Goal: Use online tool/utility: Utilize a website feature to perform a specific function

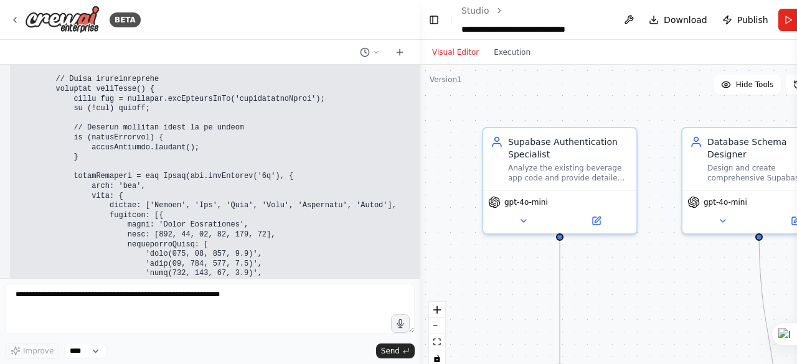
scroll to position [41400, 0]
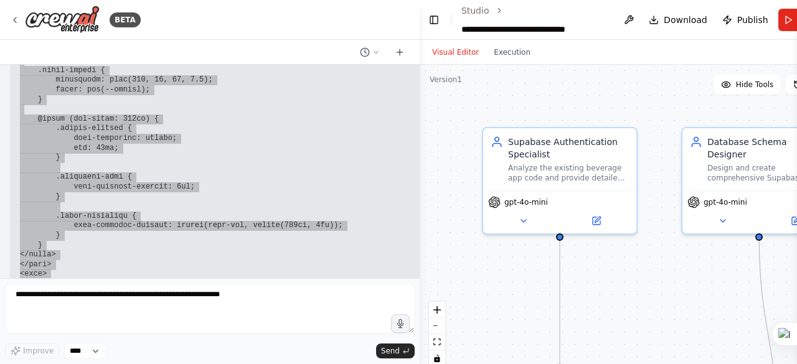
scroll to position [36935, 0]
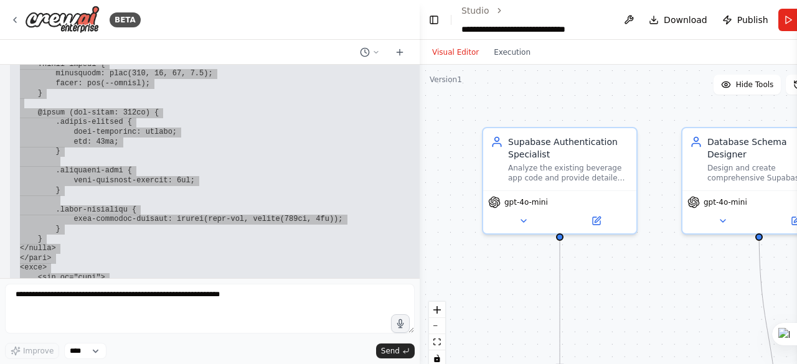
drag, startPoint x: 17, startPoint y: 82, endPoint x: 187, endPoint y: 265, distance: 249.3
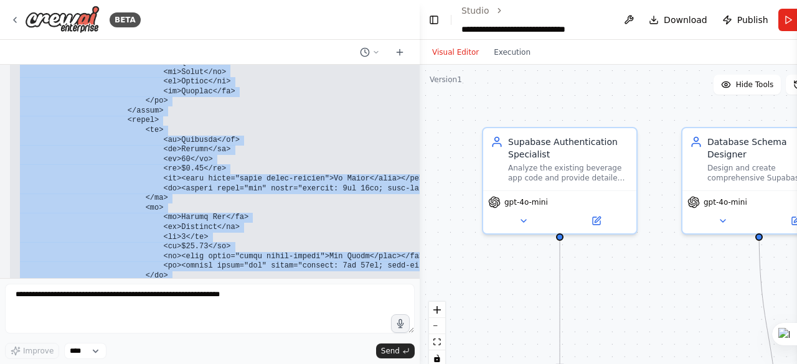
scroll to position [38451, 0]
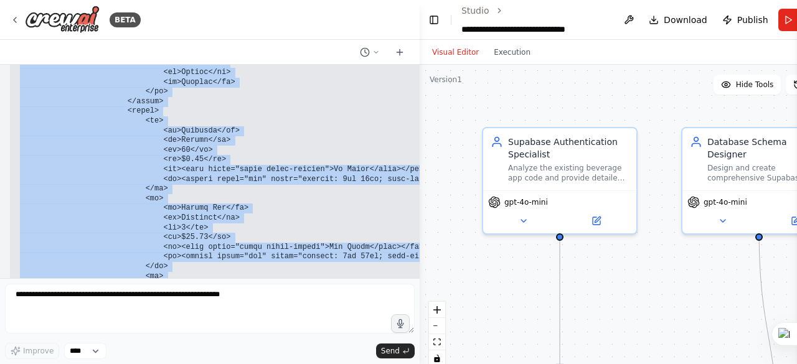
drag, startPoint x: 20, startPoint y: 130, endPoint x: 207, endPoint y: 215, distance: 205.1
copy code "<!DOCTYPE html> <html lang="en"> <head> <meta charset="UTF-8"> <meta name="view…"
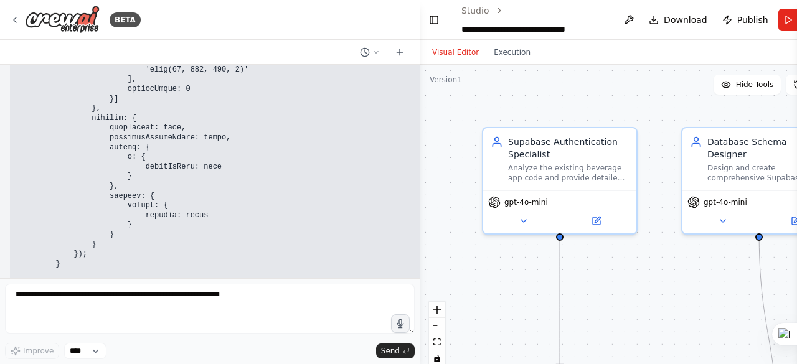
scroll to position [41784, 0]
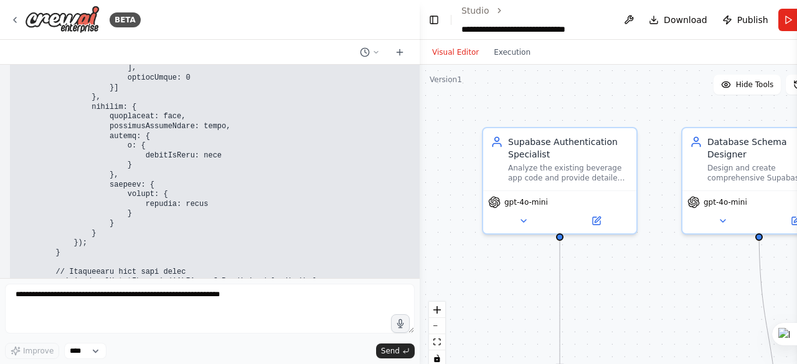
drag, startPoint x: 65, startPoint y: 154, endPoint x: 248, endPoint y: 194, distance: 186.8
copy code "<!-- Orders Page --> <div id="orders" class="page-content"> <div class="page-ti…"
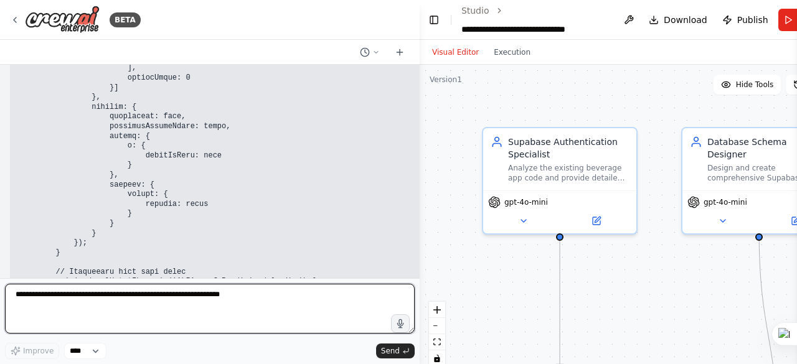
drag, startPoint x: 91, startPoint y: 316, endPoint x: 105, endPoint y: 311, distance: 14.6
click at [96, 313] on textarea at bounding box center [210, 309] width 410 height 50
type textarea "**********"
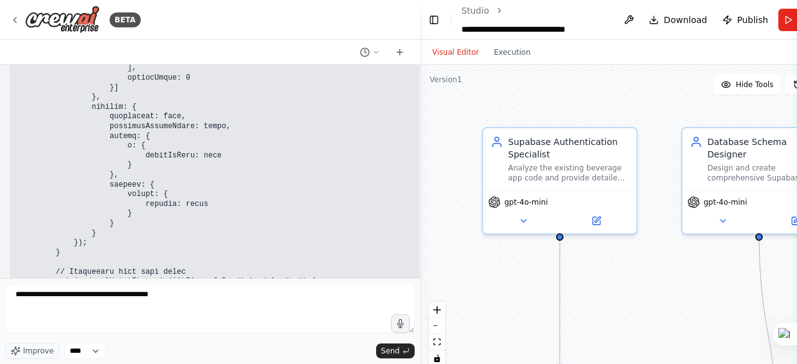
click at [176, 293] on textarea "**********" at bounding box center [210, 309] width 410 height 50
type textarea "**********"
click at [390, 349] on span "Send" at bounding box center [390, 351] width 19 height 10
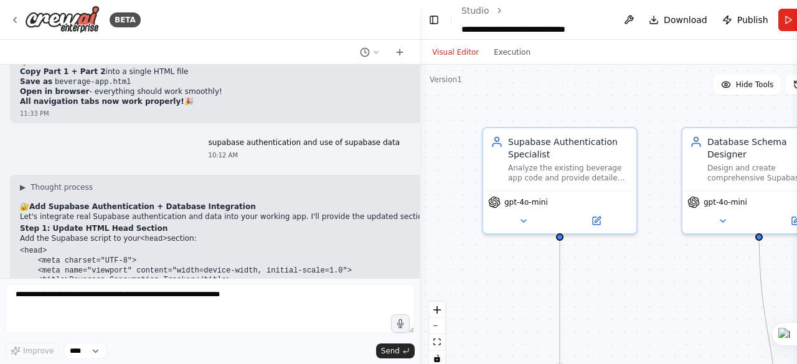
scroll to position [42151, 0]
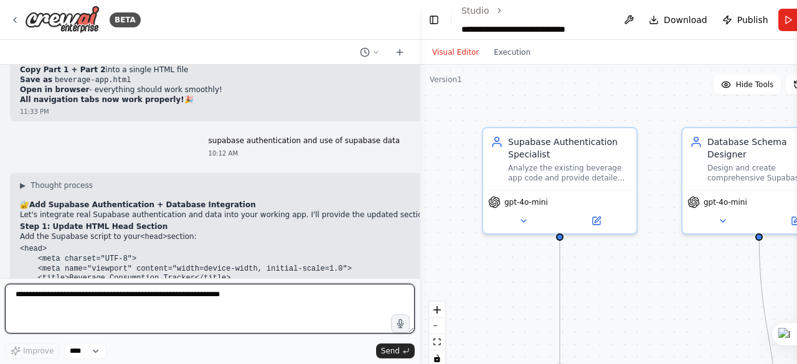
click at [90, 295] on textarea at bounding box center [210, 309] width 410 height 50
